Goal: Task Accomplishment & Management: Manage account settings

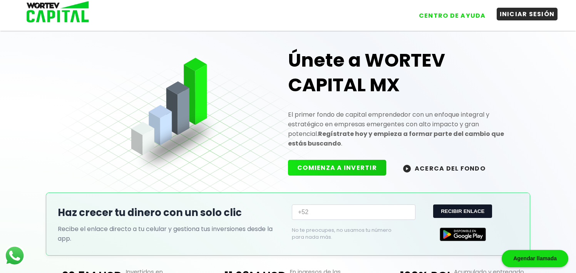
click at [526, 16] on button "INICIAR SESIÓN" at bounding box center [526, 14] width 61 height 13
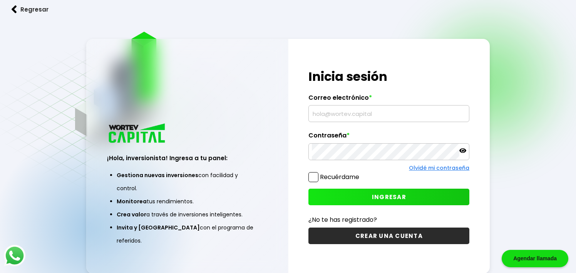
type input "[EMAIL_ADDRESS][DOMAIN_NAME]"
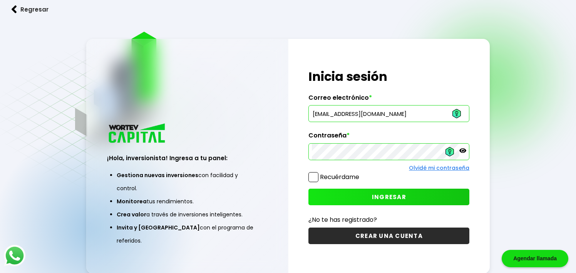
click at [391, 195] on span "INGRESAR" at bounding box center [389, 197] width 34 height 8
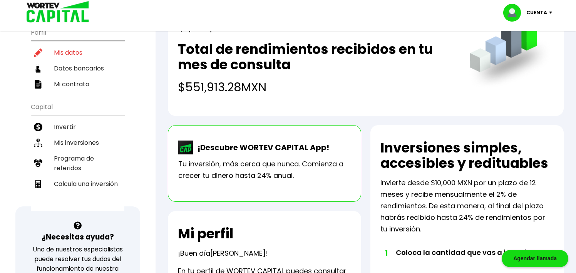
scroll to position [31, 0]
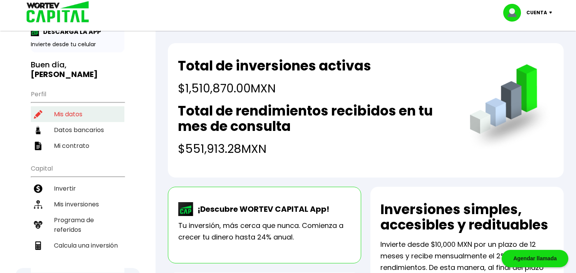
click at [64, 106] on li "Mis datos" at bounding box center [78, 114] width 94 height 16
select select "Hombre"
select select "Licenciatura"
select select "CH"
select select "Inbursa"
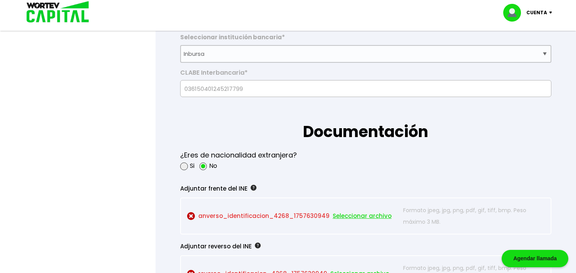
scroll to position [677, 0]
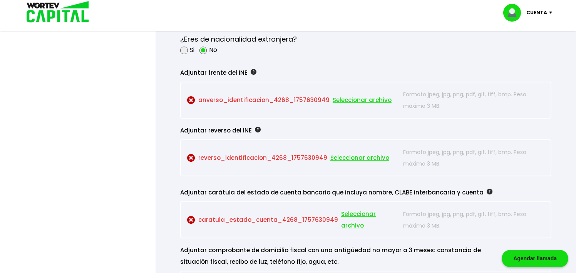
click at [363, 98] on span "Seleccionar archivo" at bounding box center [361, 100] width 59 height 12
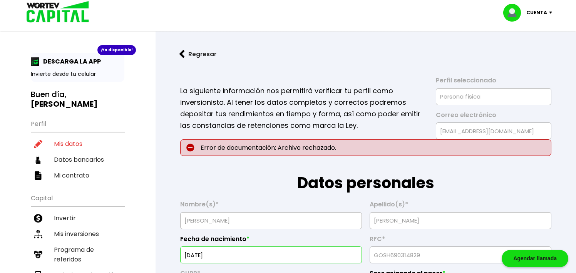
scroll to position [0, 0]
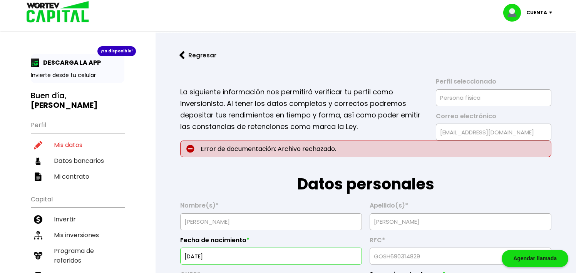
click at [539, 14] on p "Cuenta" at bounding box center [536, 13] width 21 height 12
click at [523, 51] on li "Cerrar sesión" at bounding box center [529, 51] width 62 height 16
